Goal: Find specific page/section: Find specific page/section

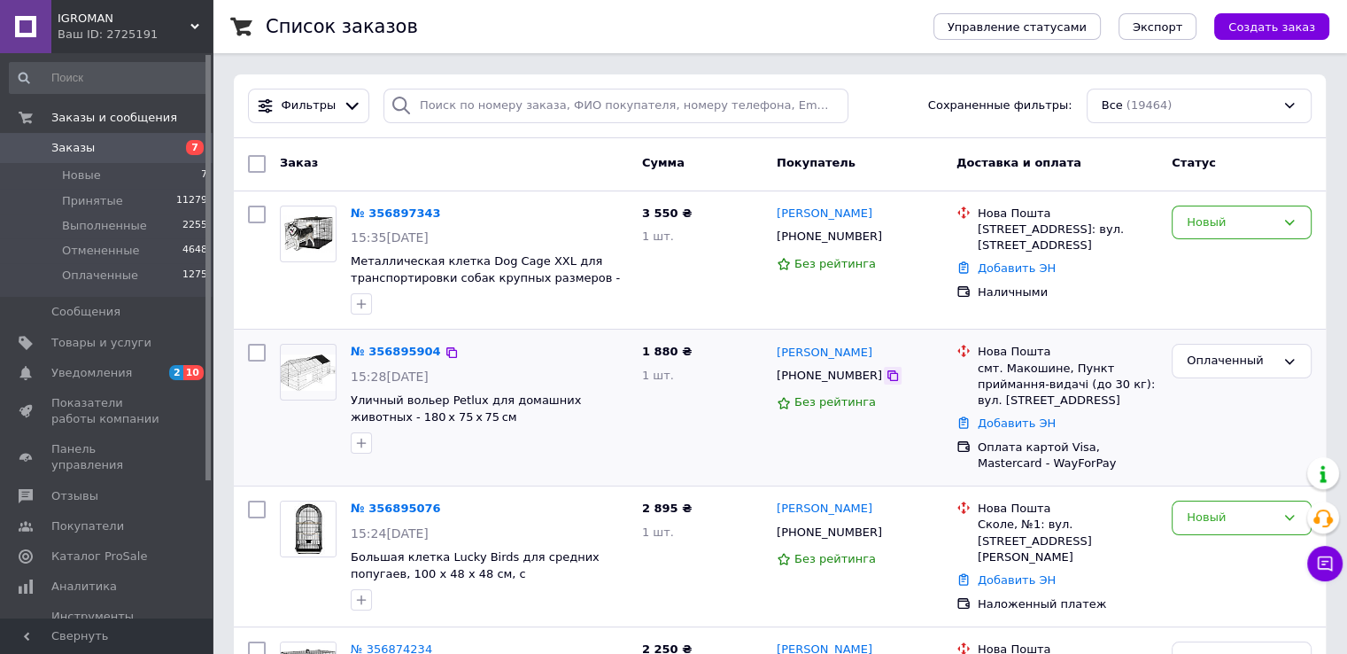
click at [886, 370] on icon at bounding box center [893, 375] width 14 height 14
drag, startPoint x: 869, startPoint y: 359, endPoint x: 774, endPoint y: 352, distance: 95.0
click at [775, 352] on div "[PERSON_NAME]" at bounding box center [859, 352] width 169 height 20
copy link "[PERSON_NAME]"
drag, startPoint x: 1058, startPoint y: 368, endPoint x: 1004, endPoint y: 368, distance: 54.0
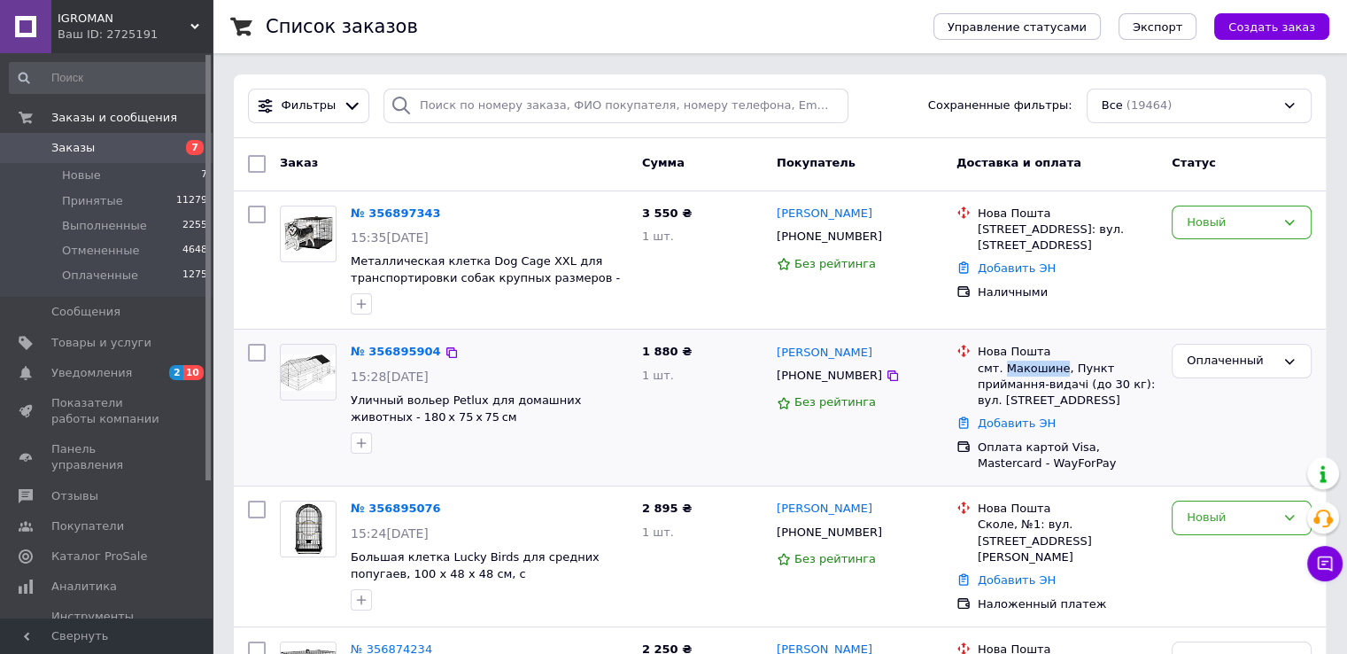
click at [1004, 368] on div "смт. Макошине, Пункт приймання-видачі (до 30 кг): вул. [STREET_ADDRESS]" at bounding box center [1068, 384] width 180 height 49
copy div "Макошине"
click at [886, 238] on icon at bounding box center [893, 236] width 14 height 14
drag, startPoint x: 912, startPoint y: 213, endPoint x: 776, endPoint y: 213, distance: 136.4
click at [776, 213] on div "[PERSON_NAME]" at bounding box center [859, 214] width 169 height 20
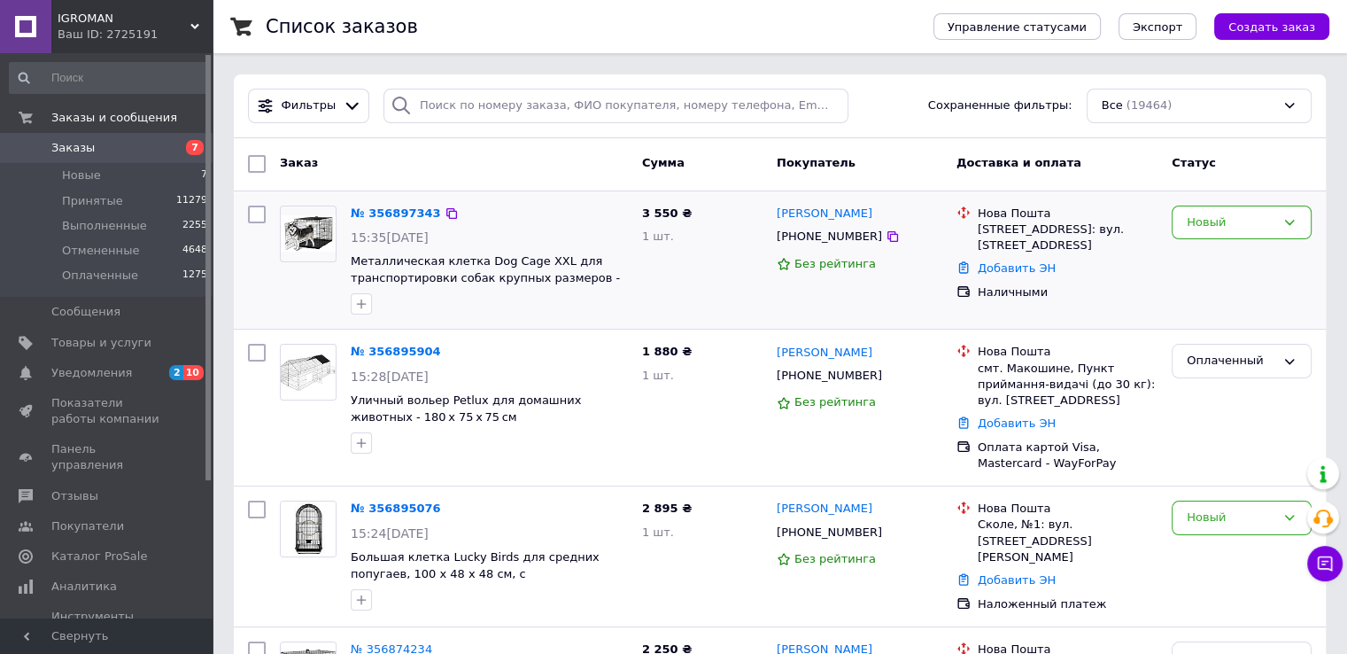
copy link "[PERSON_NAME]"
drag, startPoint x: 997, startPoint y: 229, endPoint x: 975, endPoint y: 231, distance: 22.2
click at [975, 231] on div "Нова Пошта [STREET_ADDRESS]: вул. [STREET_ADDRESS]" at bounding box center [1067, 229] width 187 height 49
copy div "[GEOGRAPHIC_DATA]"
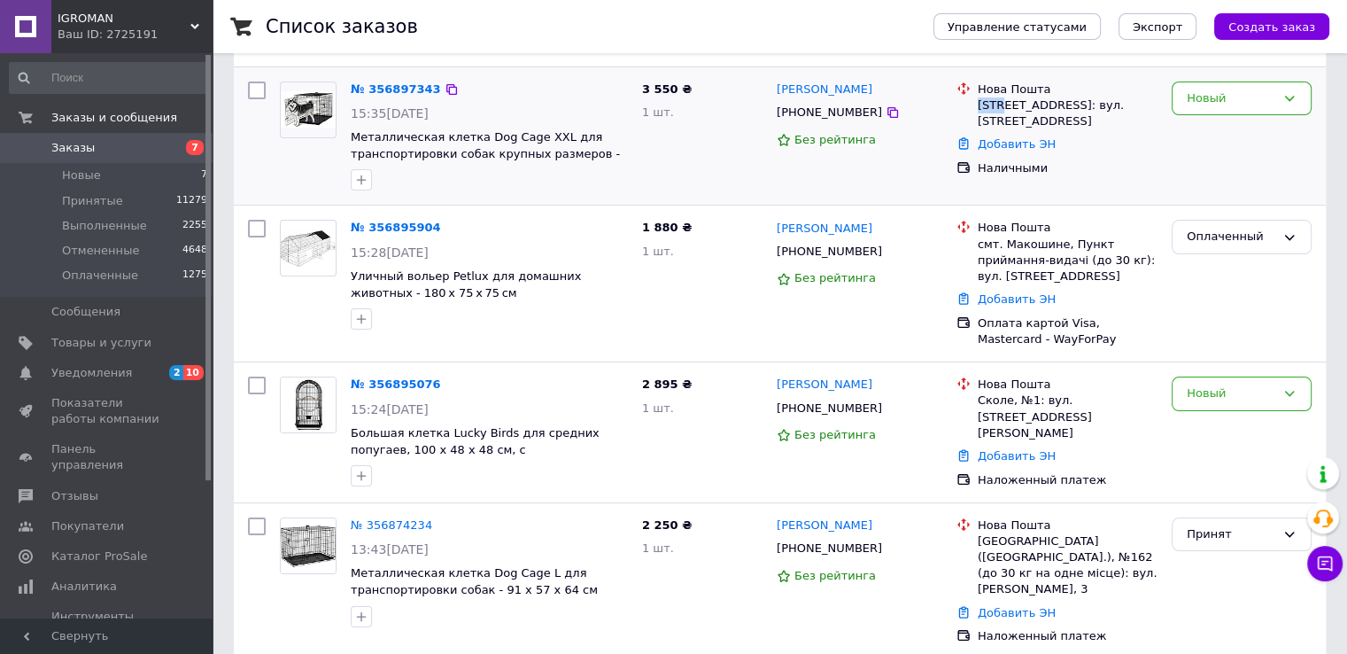
scroll to position [136, 0]
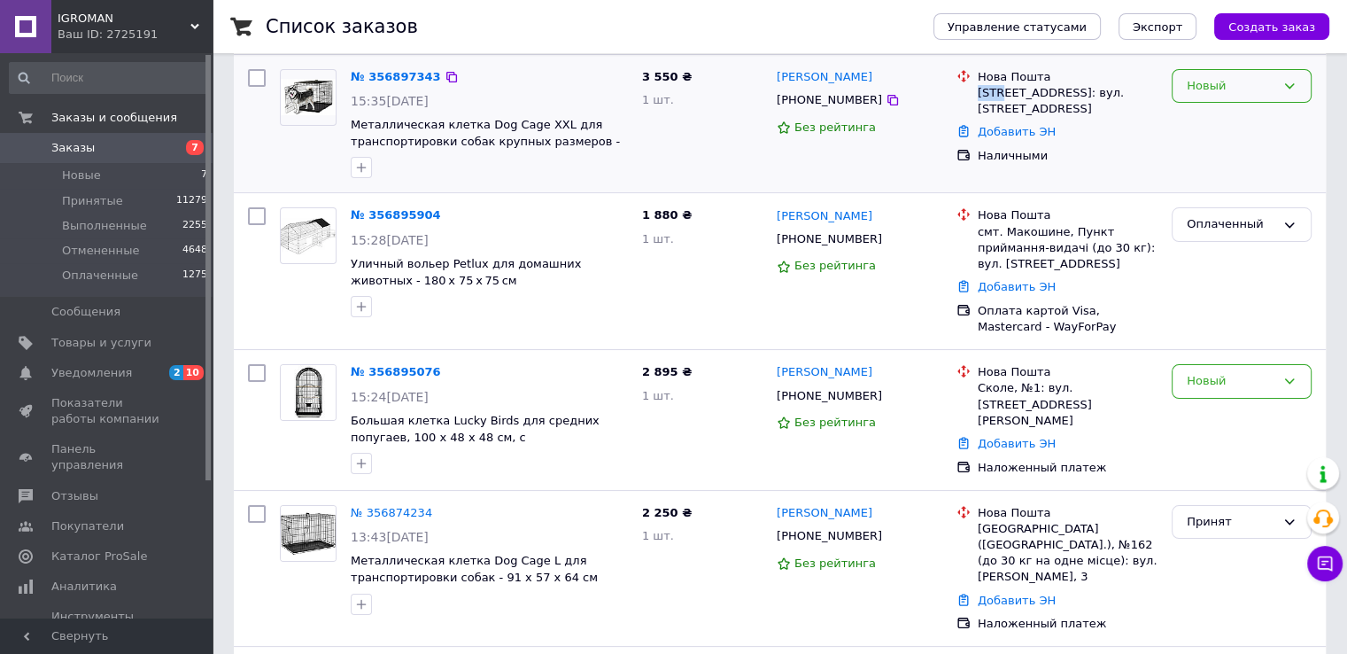
click at [1254, 84] on div "Новый" at bounding box center [1231, 86] width 89 height 19
click at [1236, 122] on li "Принят" at bounding box center [1242, 122] width 138 height 33
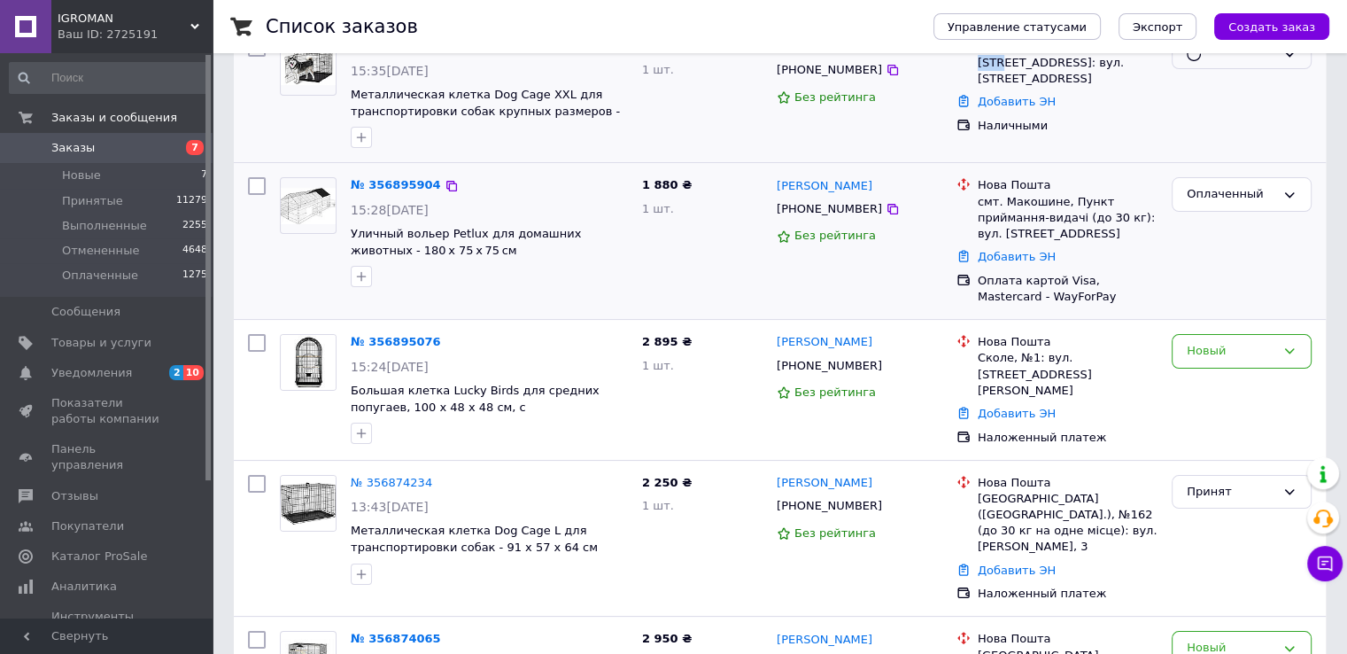
scroll to position [229, 0]
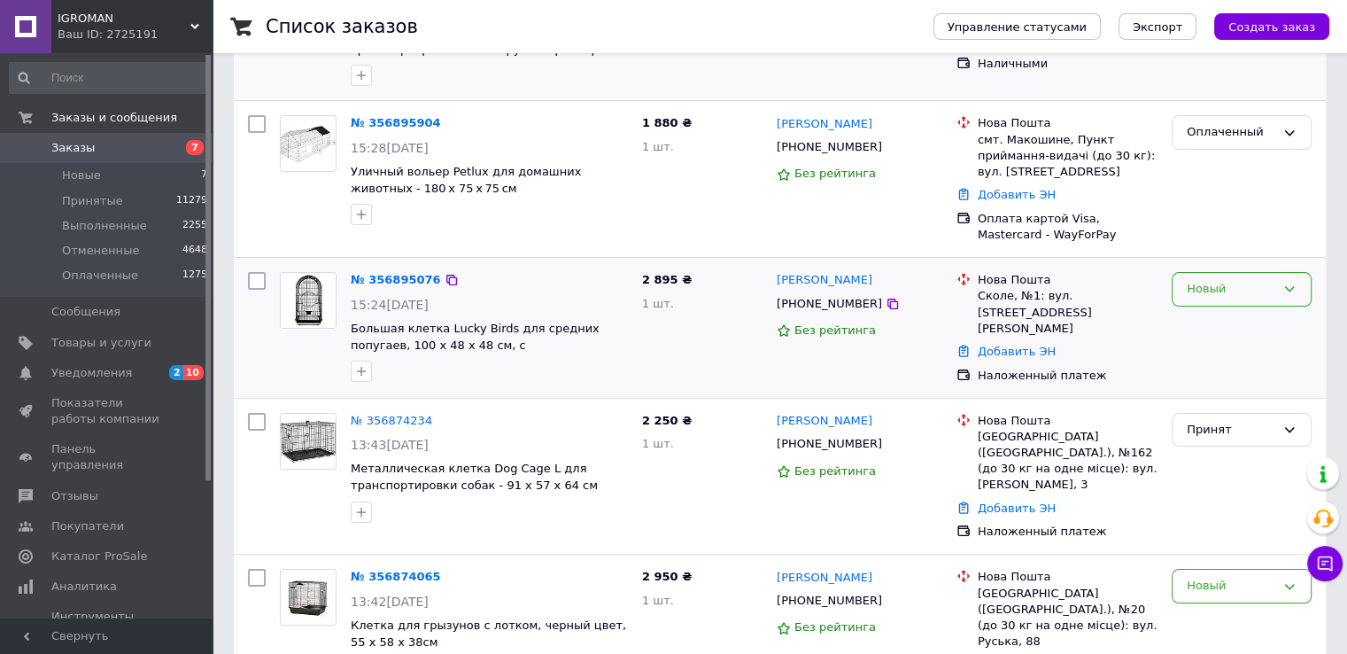
click at [1267, 288] on div "Новый" at bounding box center [1231, 289] width 89 height 19
click at [1230, 316] on li "Принят" at bounding box center [1242, 326] width 138 height 33
click at [884, 311] on div at bounding box center [893, 304] width 18 height 18
click at [886, 303] on icon at bounding box center [893, 304] width 14 height 14
drag, startPoint x: 870, startPoint y: 277, endPoint x: 776, endPoint y: 274, distance: 94.0
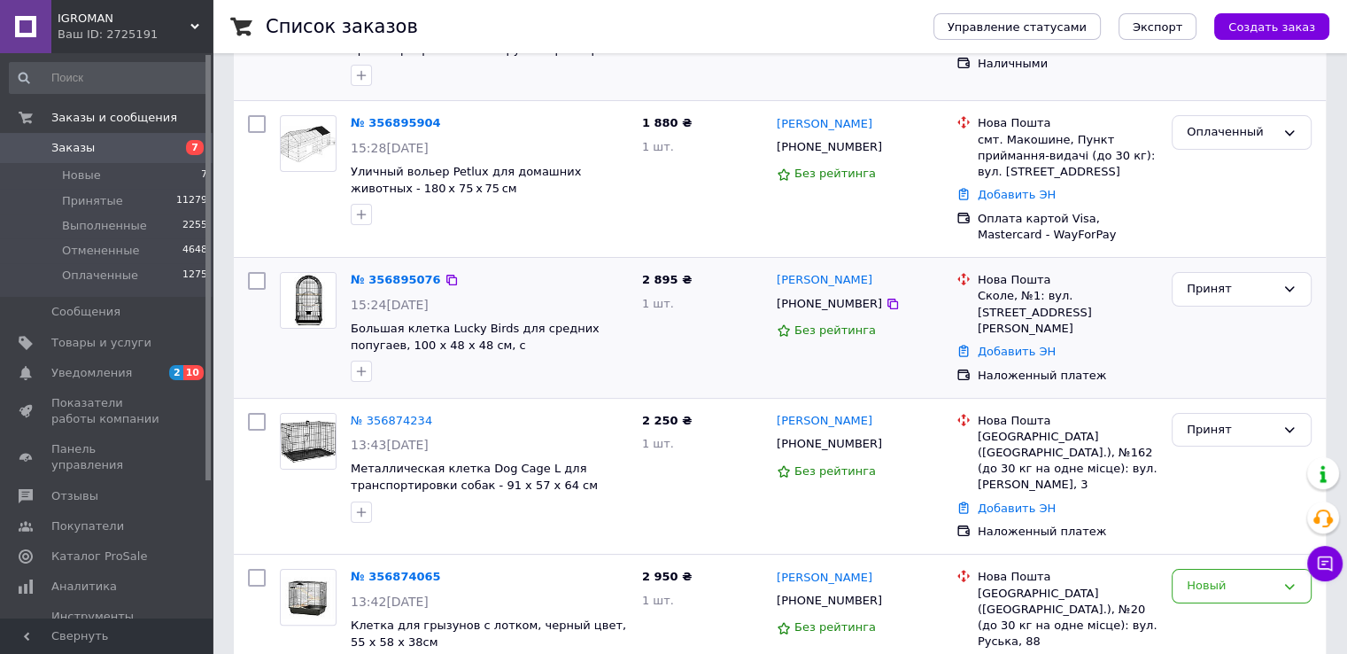
click at [776, 274] on div "[PERSON_NAME]" at bounding box center [859, 280] width 169 height 20
copy link "[PERSON_NAME]"
drag, startPoint x: 1010, startPoint y: 294, endPoint x: 977, endPoint y: 295, distance: 32.8
click at [978, 295] on div "Сколе, №1: вул. [STREET_ADDRESS][PERSON_NAME]" at bounding box center [1068, 312] width 180 height 49
copy div "Сколе"
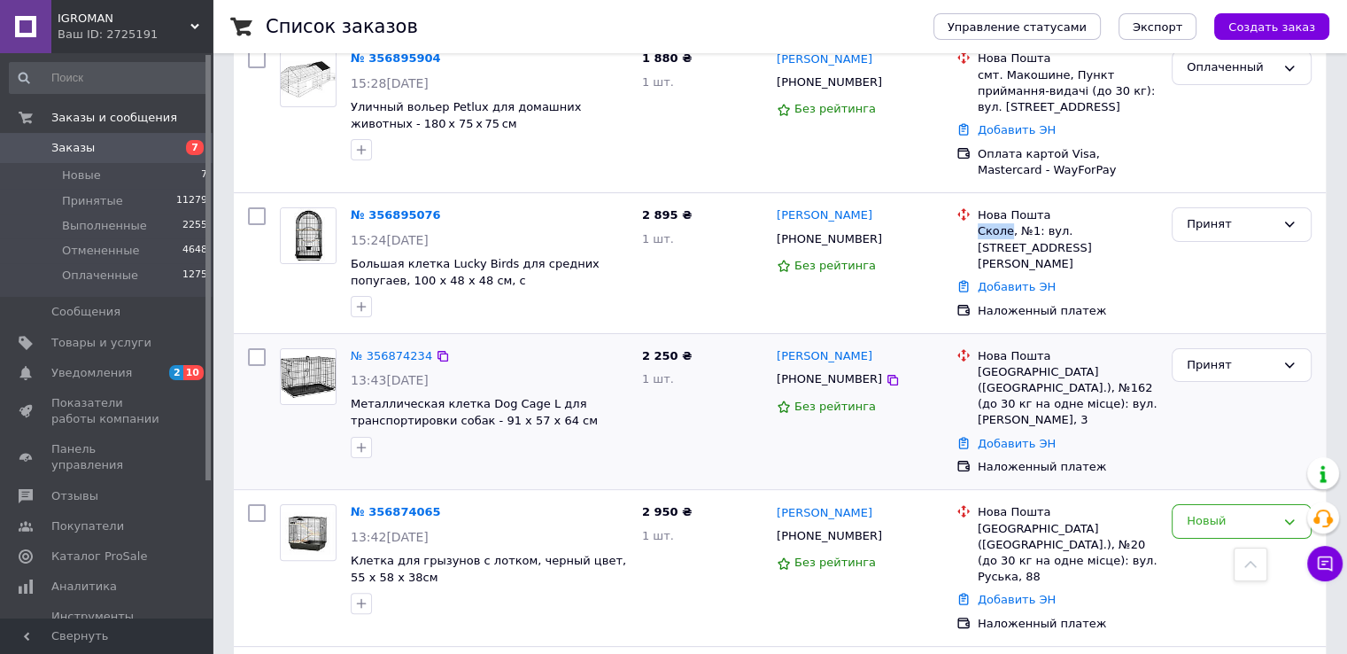
scroll to position [291, 0]
